Goal: Task Accomplishment & Management: Use online tool/utility

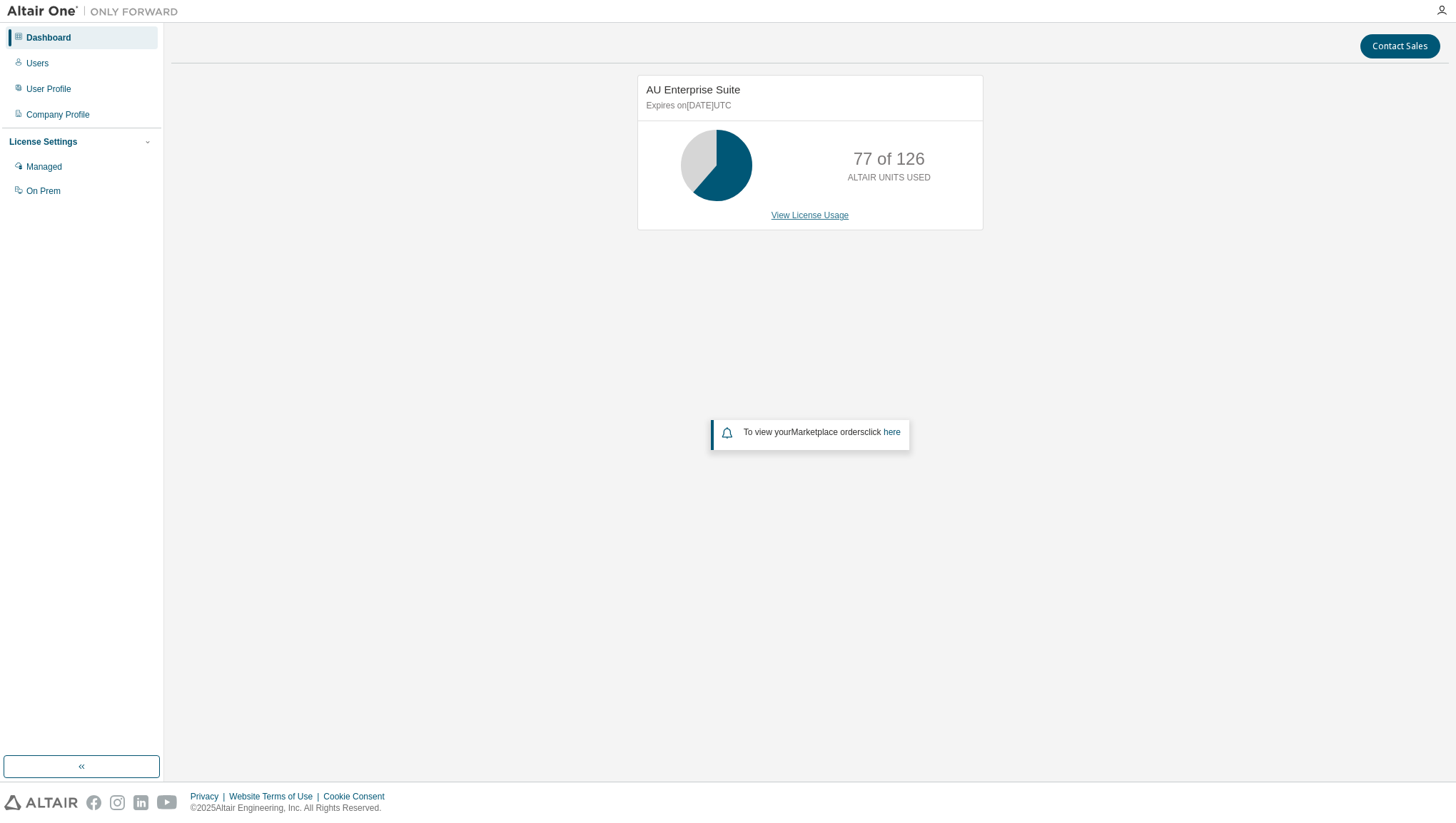
click at [800, 217] on link "View License Usage" at bounding box center [810, 215] width 77 height 10
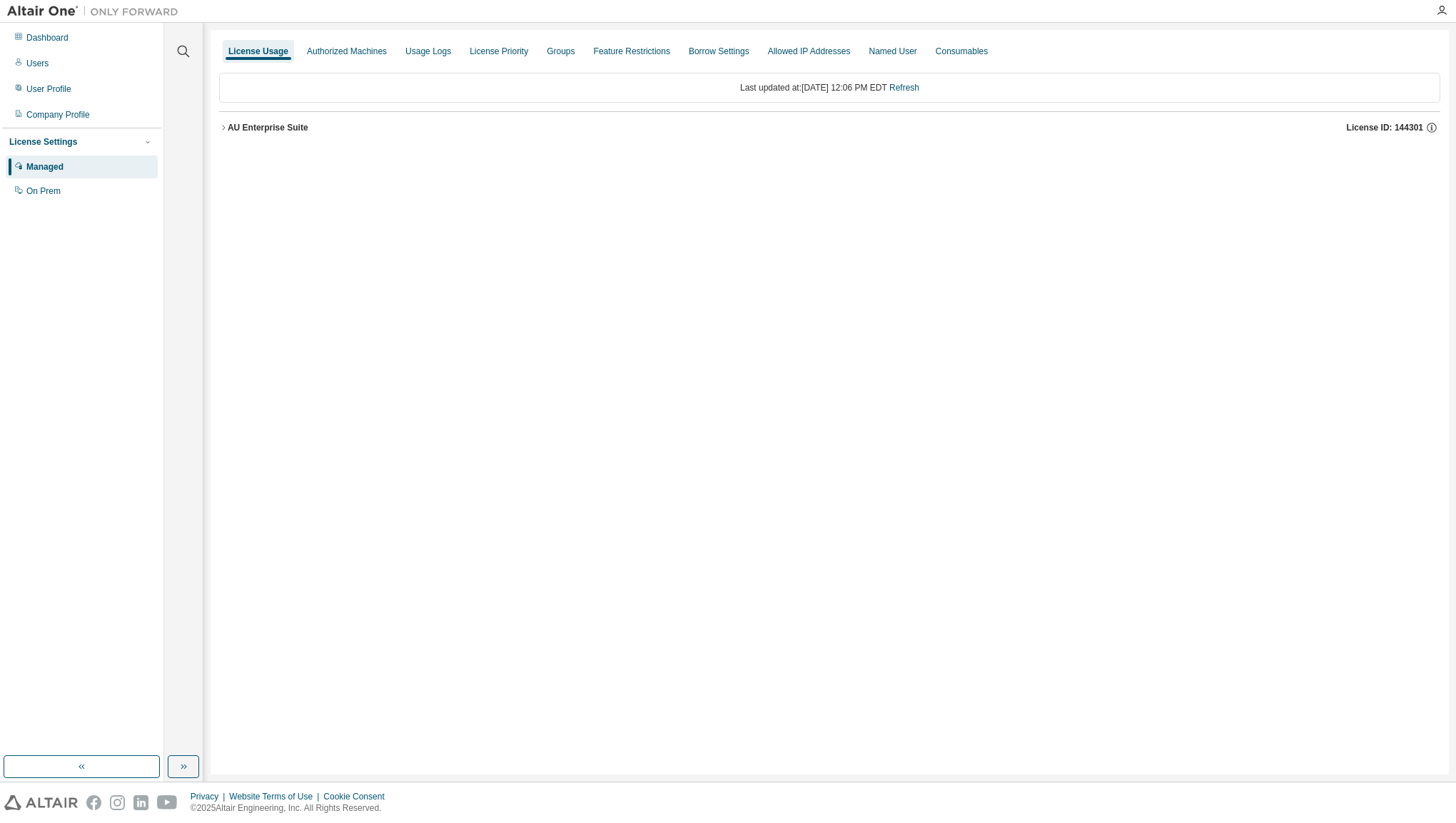
click at [230, 124] on div "AU Enterprise Suite" at bounding box center [268, 127] width 80 height 11
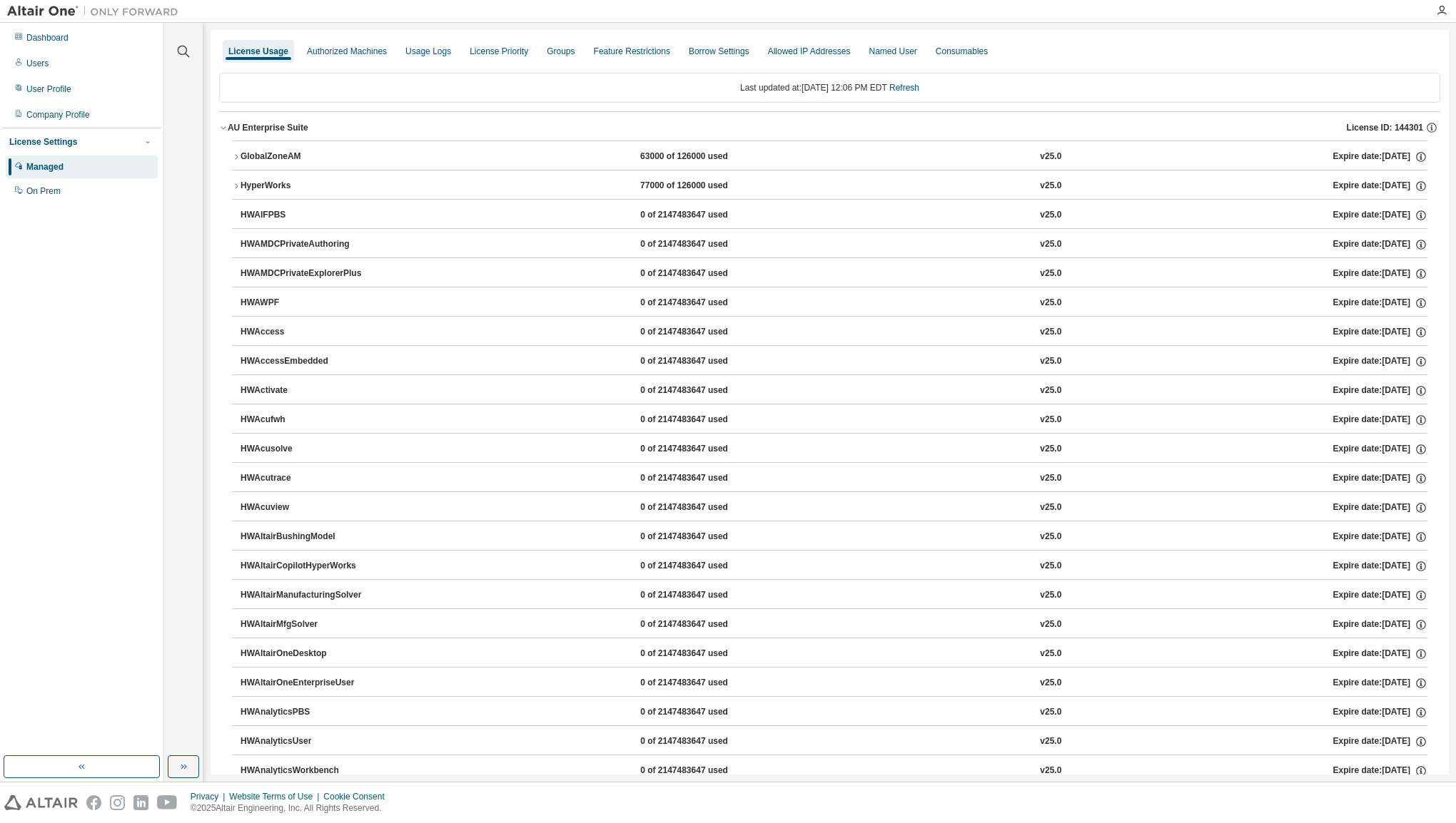
click at [234, 158] on icon "button" at bounding box center [235, 156] width 8 height 8
